Goal: Task Accomplishment & Management: Complete application form

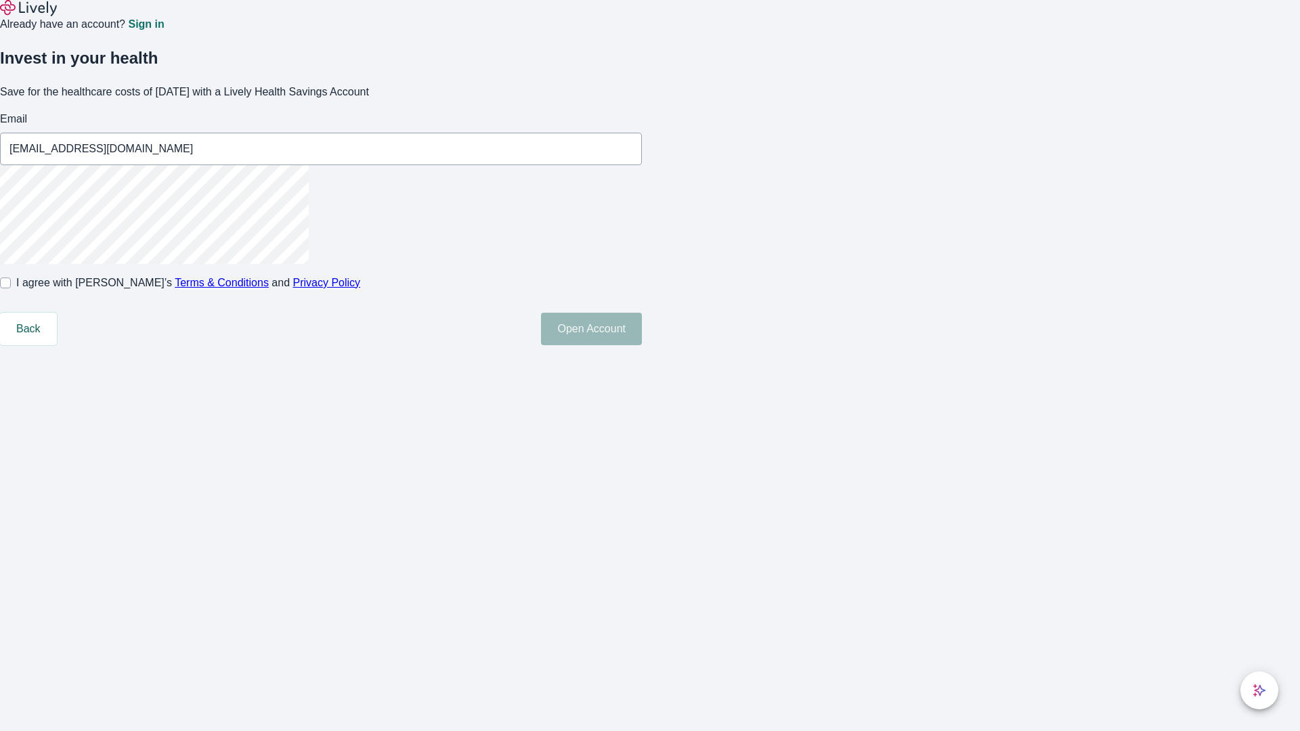
click at [11, 289] on input "I agree with Lively’s Terms & Conditions and Privacy Policy" at bounding box center [5, 283] width 11 height 11
checkbox input "true"
click at [642, 345] on button "Open Account" at bounding box center [591, 329] width 101 height 33
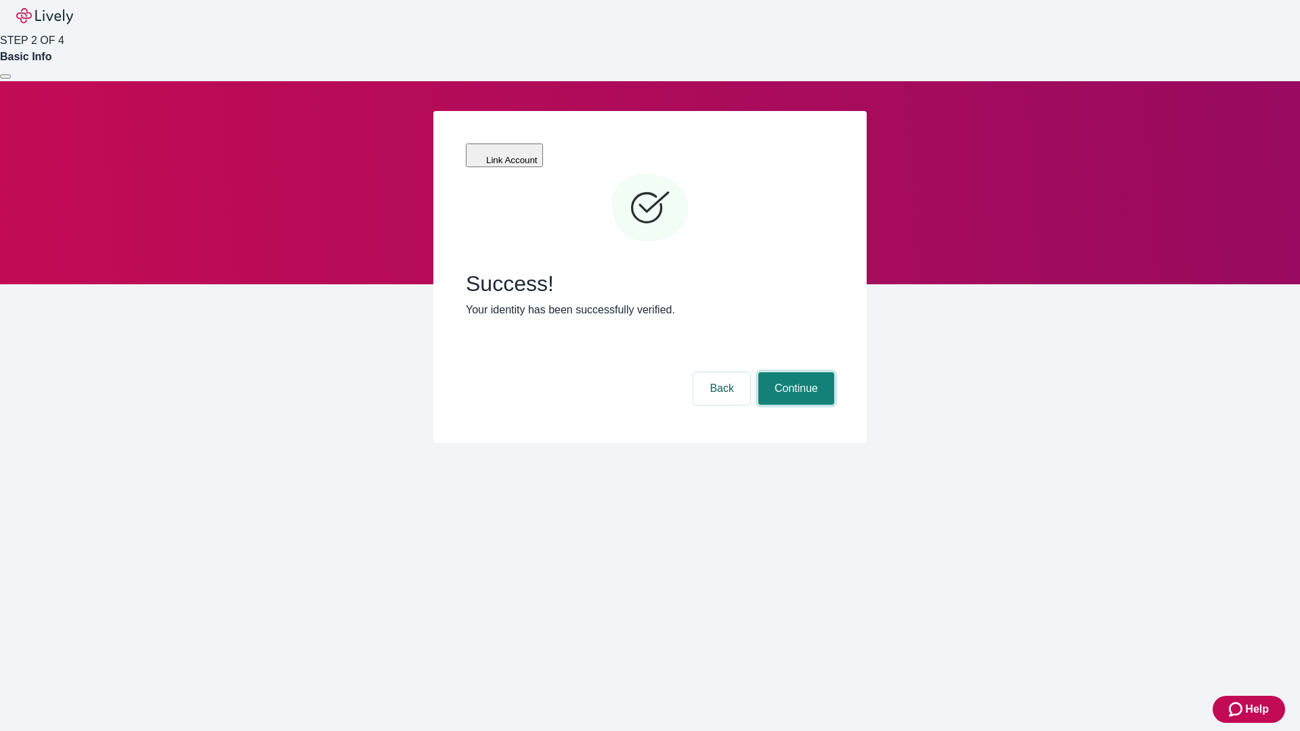
click at [794, 373] on button "Continue" at bounding box center [797, 389] width 76 height 33
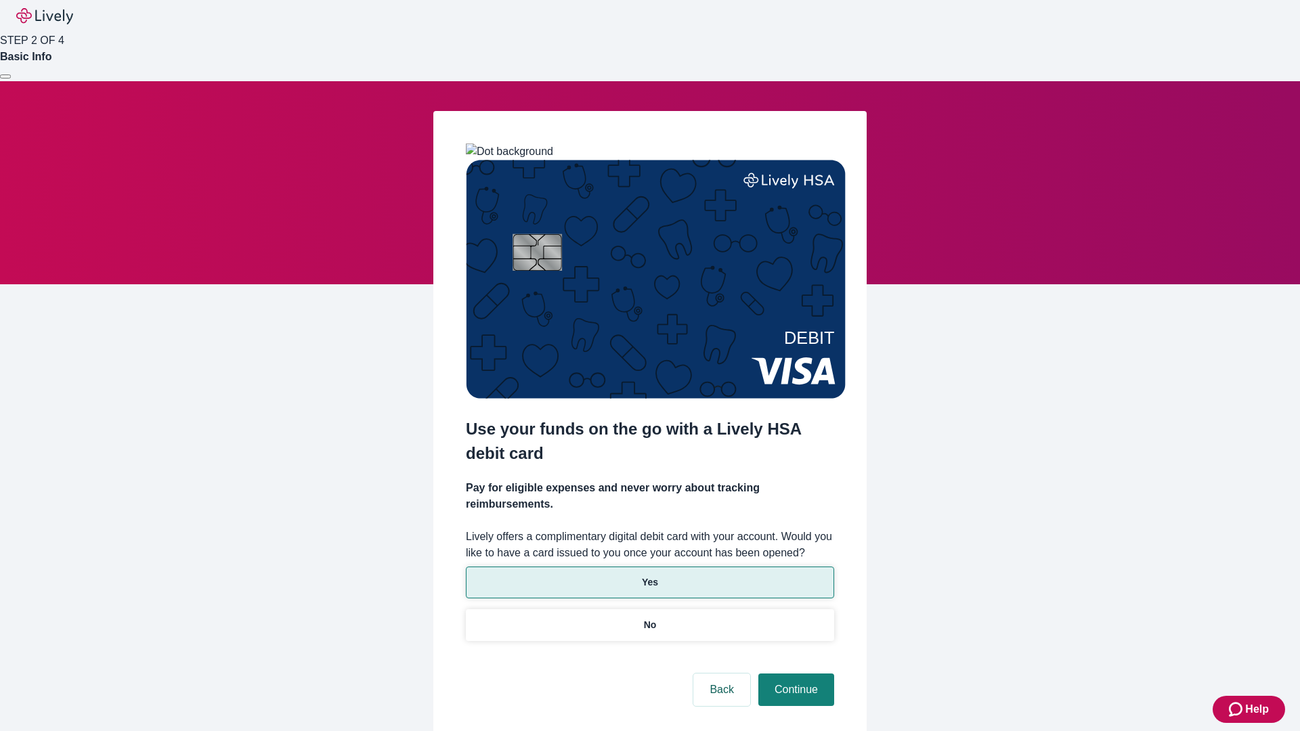
click at [650, 576] on p "Yes" at bounding box center [650, 583] width 16 height 14
click at [794, 674] on button "Continue" at bounding box center [797, 690] width 76 height 33
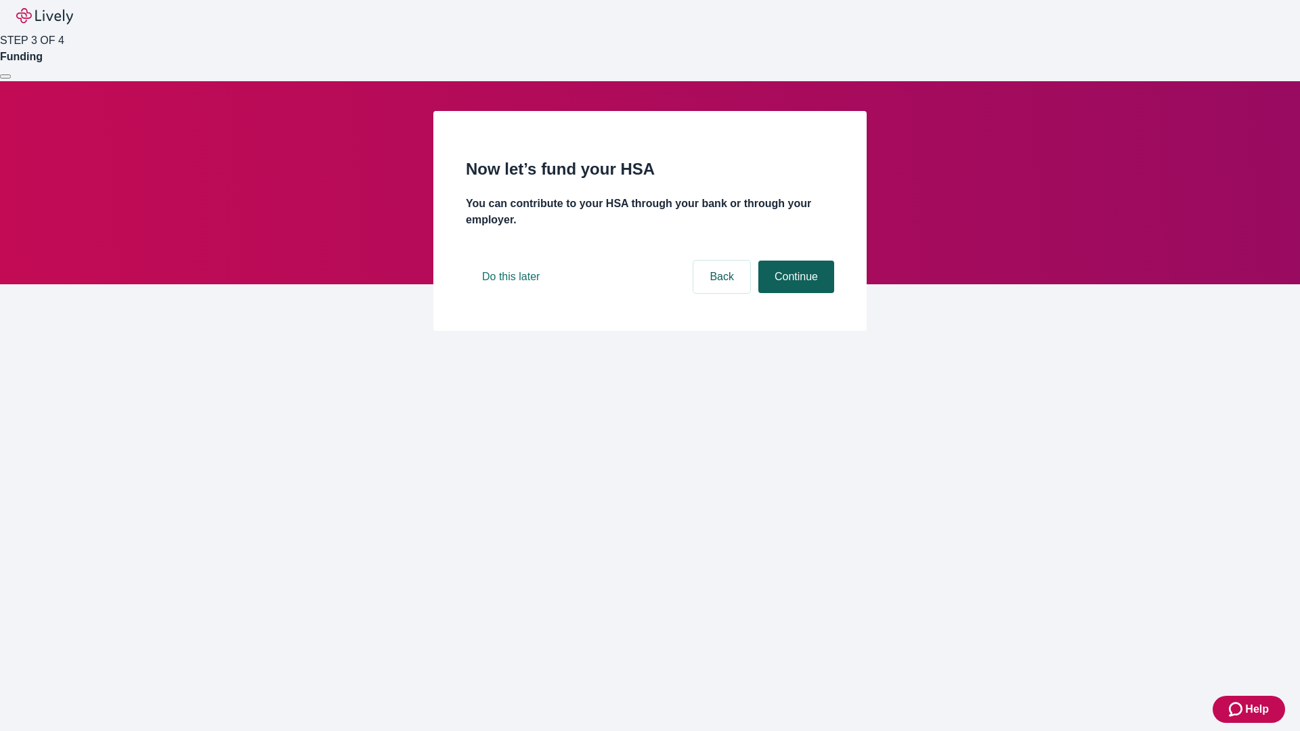
click at [794, 293] on button "Continue" at bounding box center [797, 277] width 76 height 33
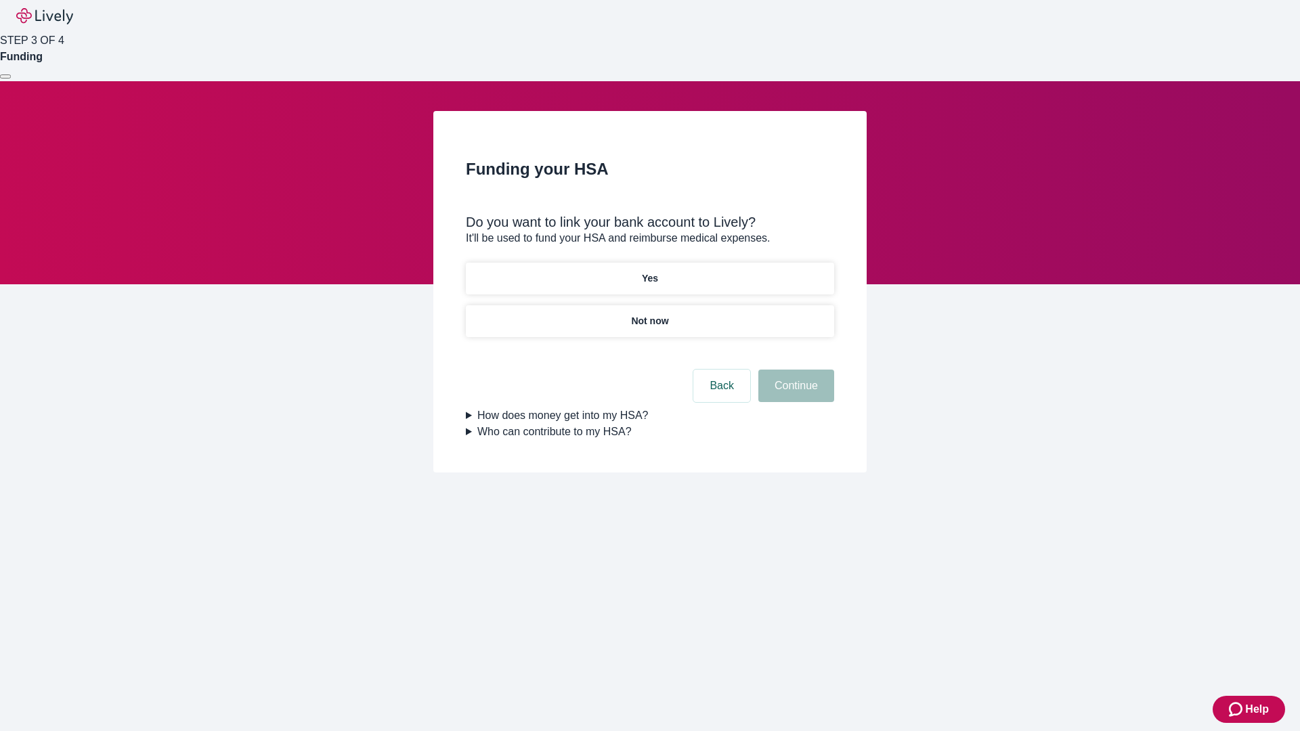
click at [650, 314] on p "Not now" at bounding box center [649, 321] width 37 height 14
click at [794, 394] on button "Continue" at bounding box center [797, 386] width 76 height 33
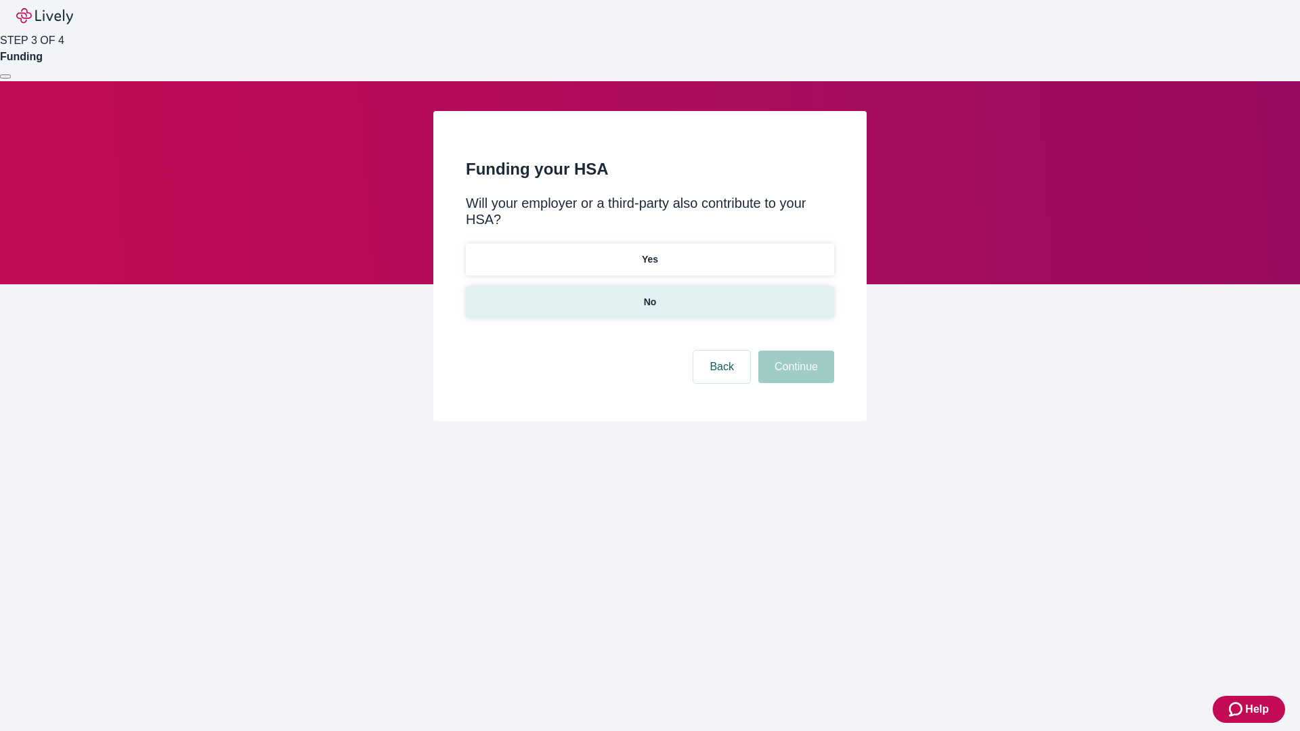
click at [650, 295] on p "No" at bounding box center [650, 302] width 13 height 14
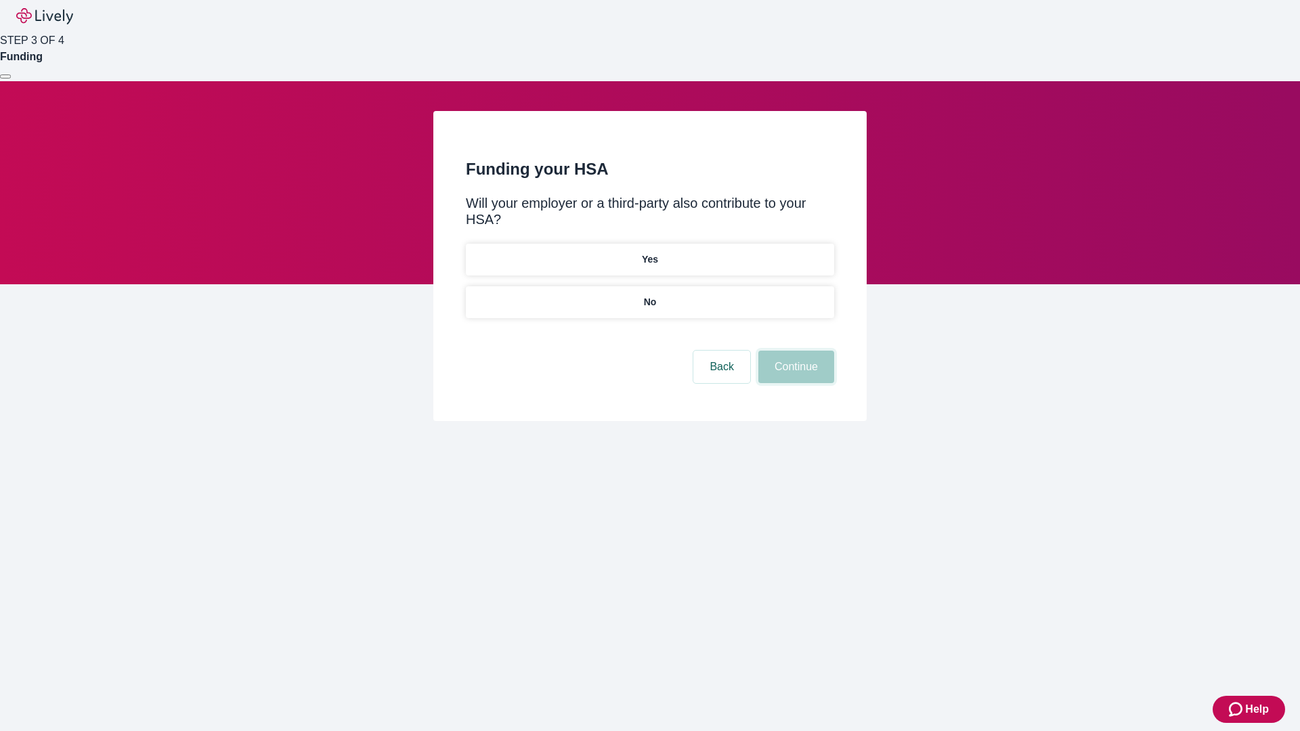
click at [794, 351] on button "Continue" at bounding box center [797, 367] width 76 height 33
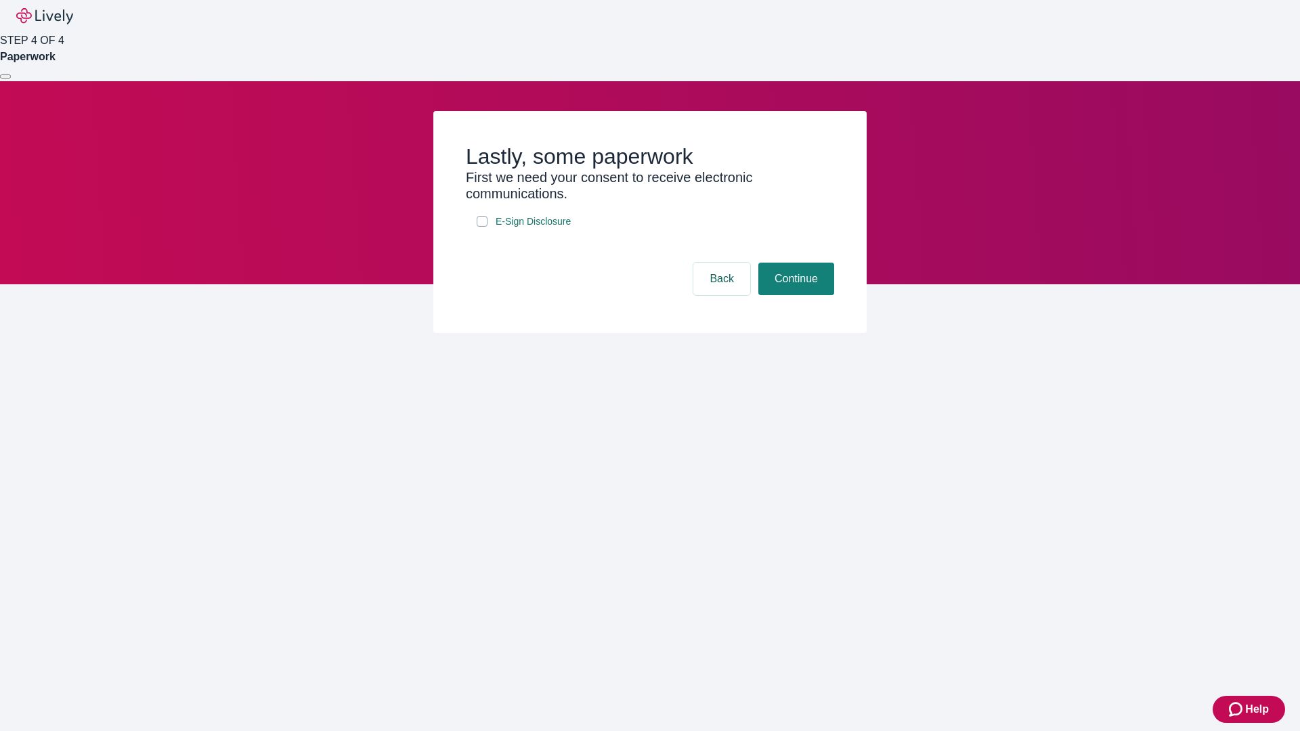
click at [482, 227] on input "E-Sign Disclosure" at bounding box center [482, 221] width 11 height 11
checkbox input "true"
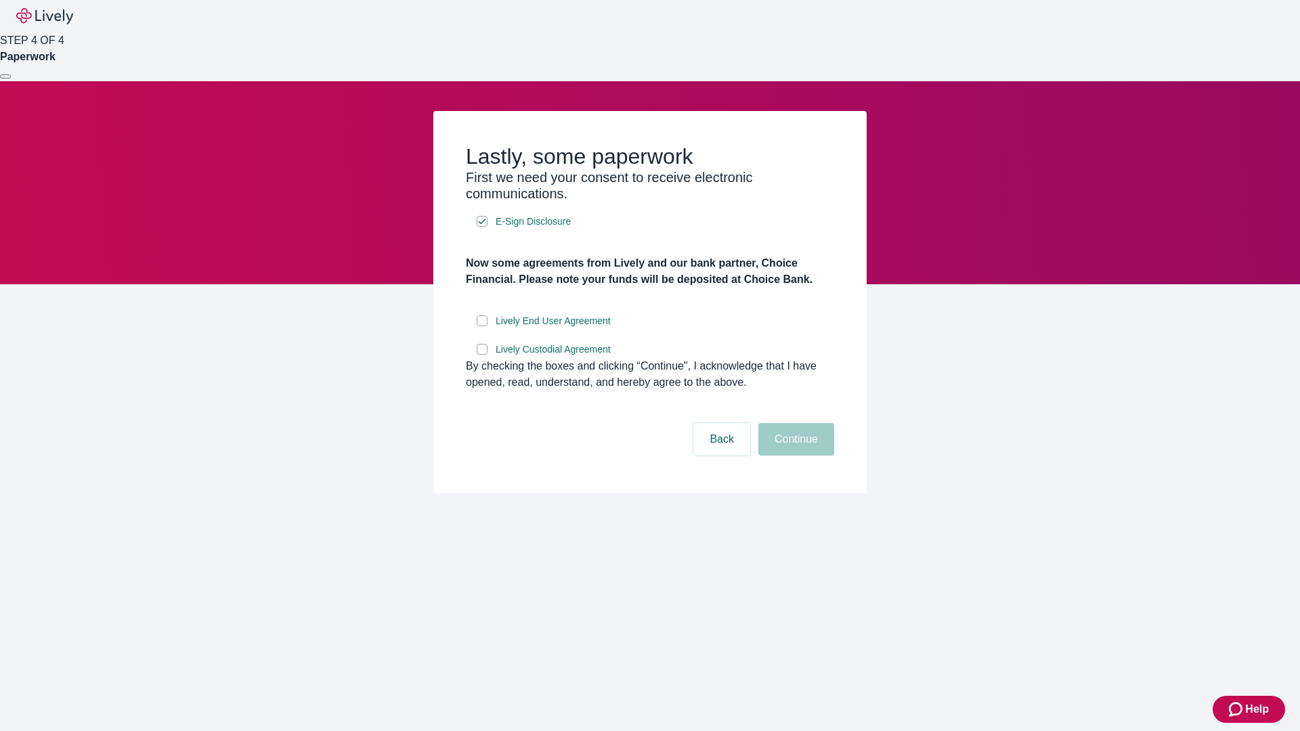
click at [482, 326] on input "Lively End User Agreement" at bounding box center [482, 321] width 11 height 11
checkbox input "true"
click at [482, 355] on input "Lively Custodial Agreement" at bounding box center [482, 349] width 11 height 11
checkbox input "true"
click at [794, 456] on button "Continue" at bounding box center [797, 439] width 76 height 33
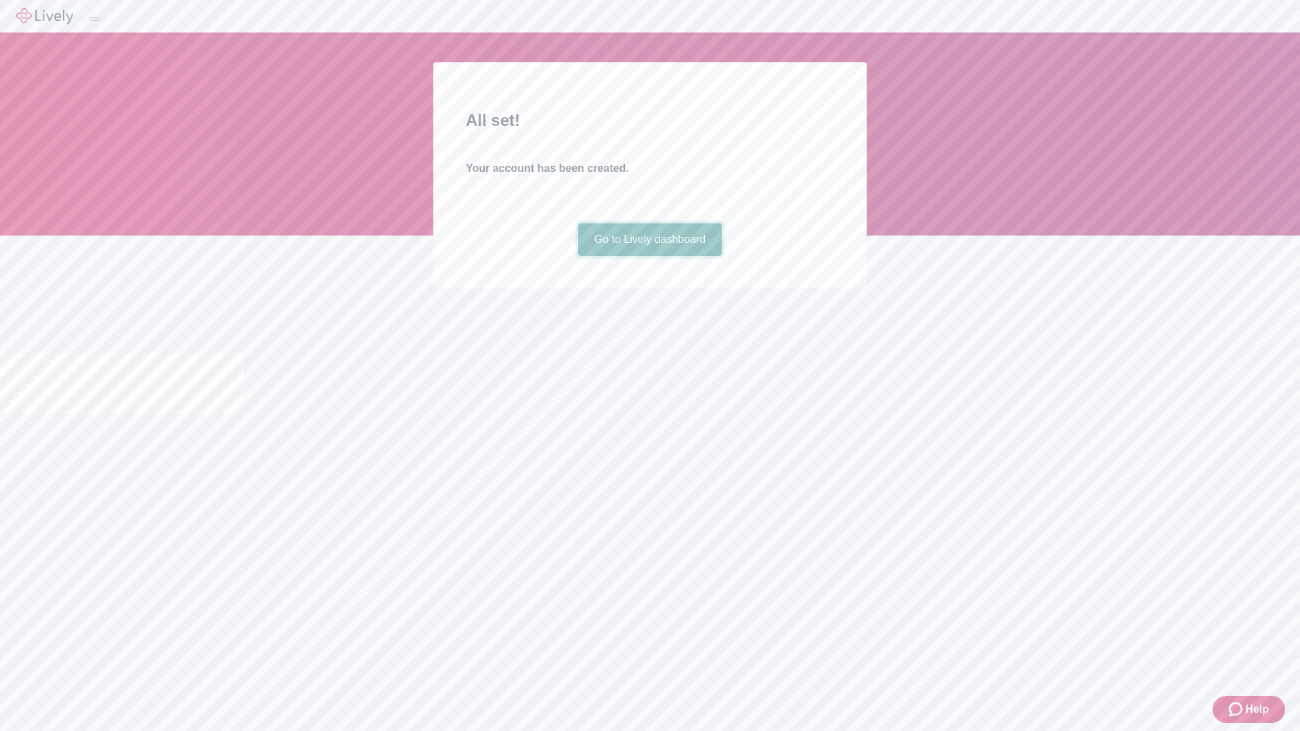
click at [650, 256] on link "Go to Lively dashboard" at bounding box center [650, 240] width 144 height 33
